Goal: Navigation & Orientation: Find specific page/section

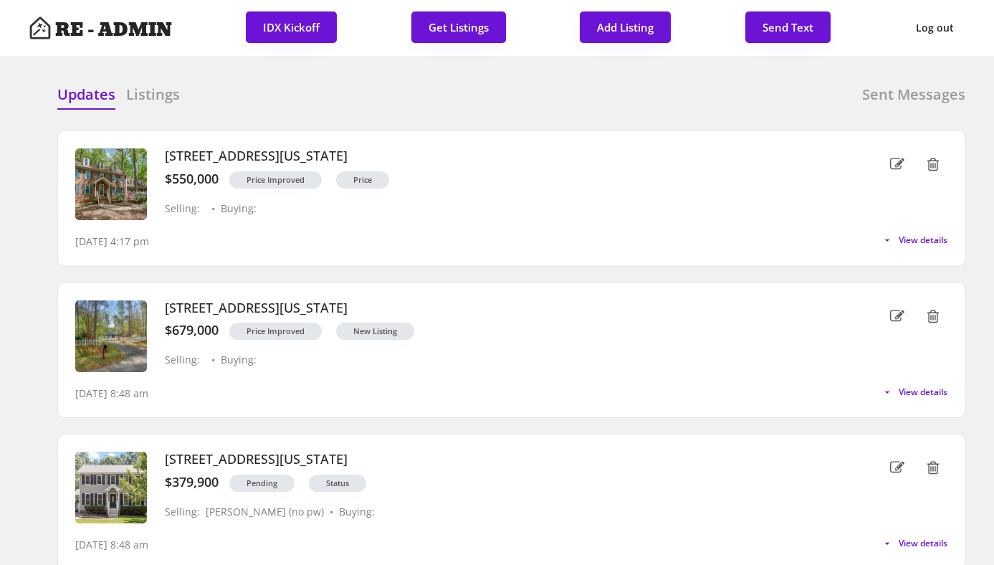
click at [266, 102] on div "Updates Listings Sent Messages" at bounding box center [511, 99] width 908 height 29
click at [161, 96] on h6 "Listings" at bounding box center [153, 95] width 54 height 20
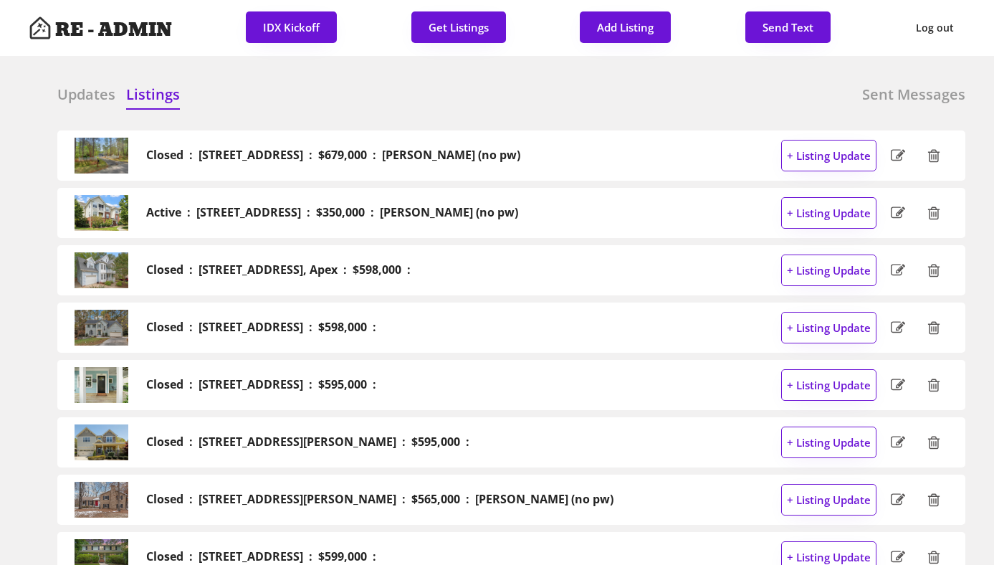
click at [84, 95] on h6 "Updates" at bounding box center [86, 95] width 58 height 20
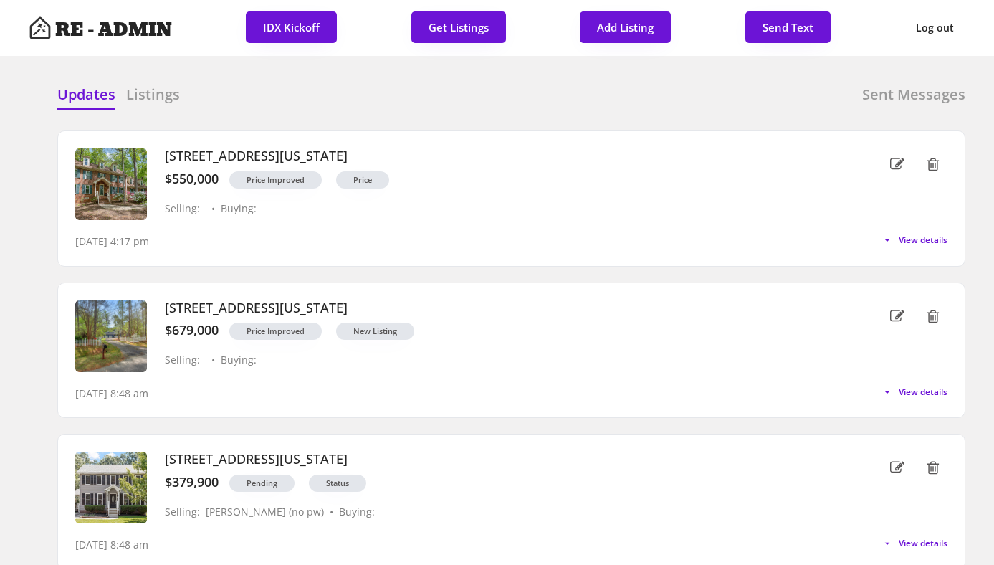
click at [263, 105] on div "Updates Listings Sent Messages" at bounding box center [511, 99] width 908 height 29
click at [235, 104] on div "Updates Listings Sent Messages" at bounding box center [511, 99] width 908 height 29
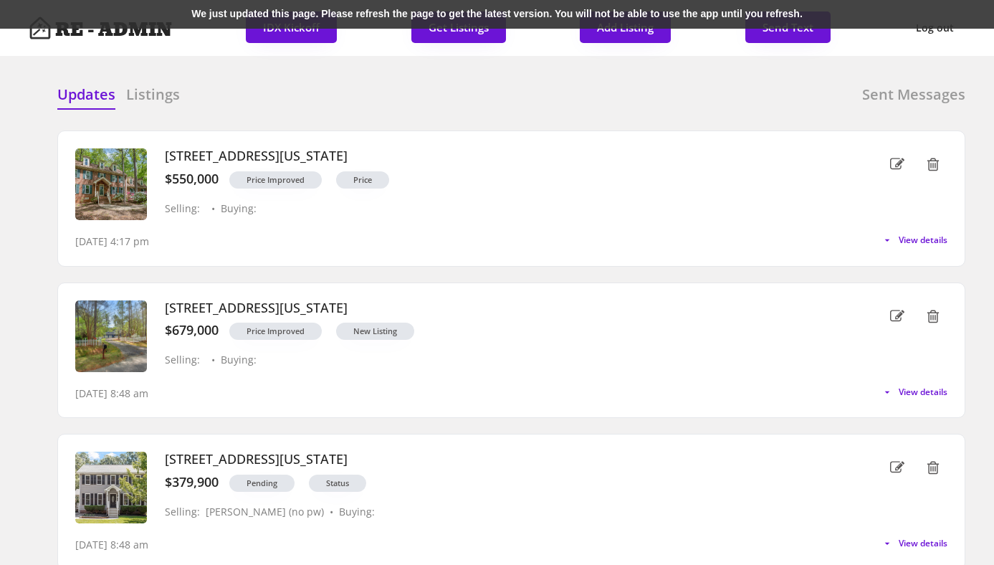
click at [287, 11] on div "We just updated this page. Please refresh the page to get the latest version. Y…" at bounding box center [497, 14] width 994 height 29
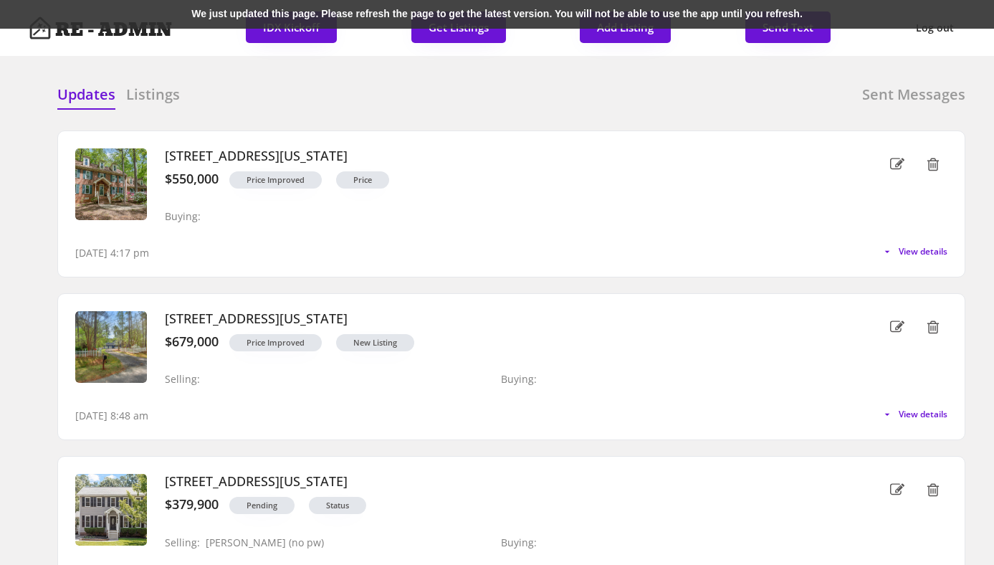
click at [247, 11] on div "We just updated this page. Please refresh the page to get the latest version. Y…" at bounding box center [497, 14] width 994 height 29
click at [260, 11] on div "We just updated this page. Please refresh the page to get the latest version. Y…" at bounding box center [497, 14] width 994 height 29
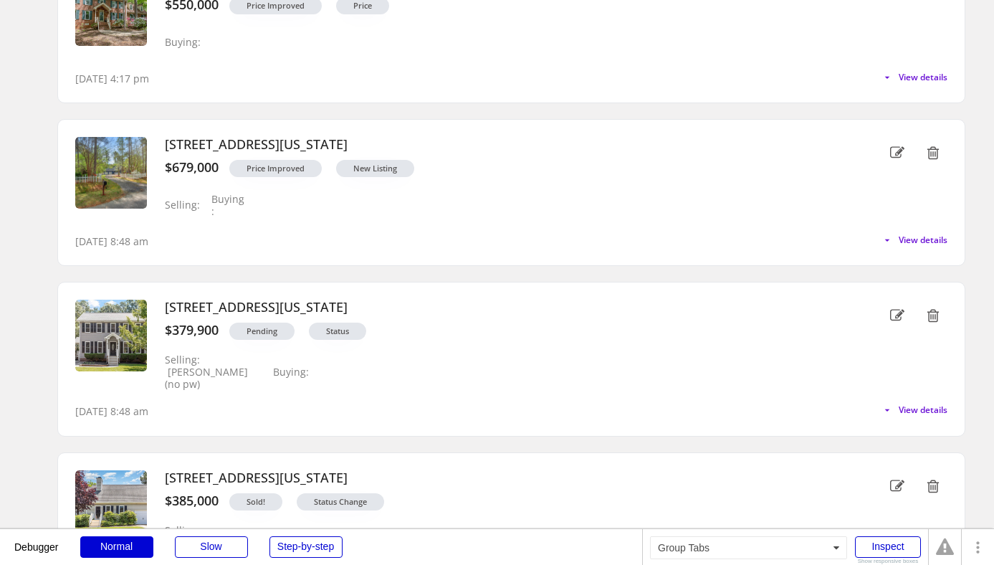
scroll to position [168, 0]
